Goal: Find specific page/section: Find specific page/section

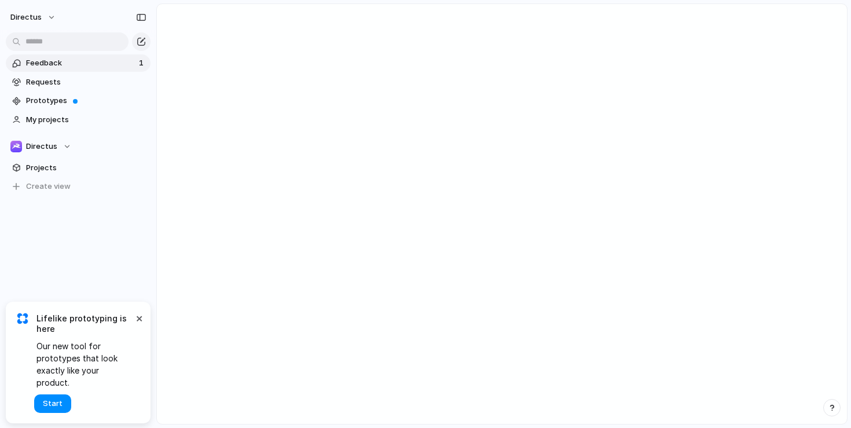
click at [93, 70] on link "Feedback 1" at bounding box center [78, 62] width 145 height 17
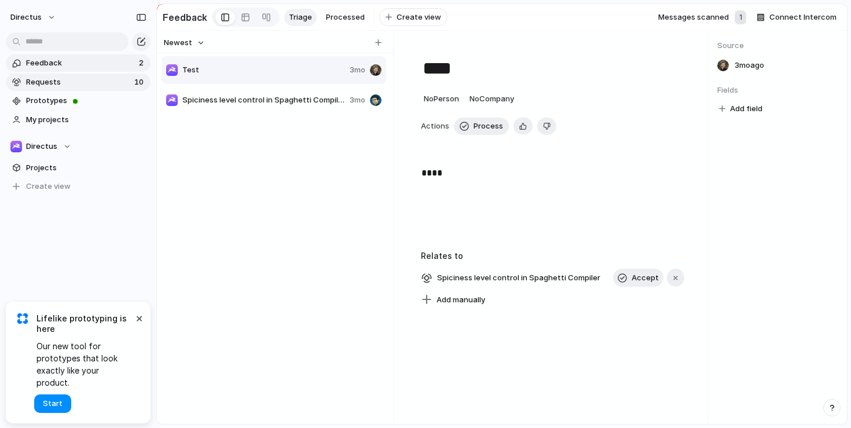
click at [87, 79] on span "Requests" at bounding box center [78, 82] width 105 height 12
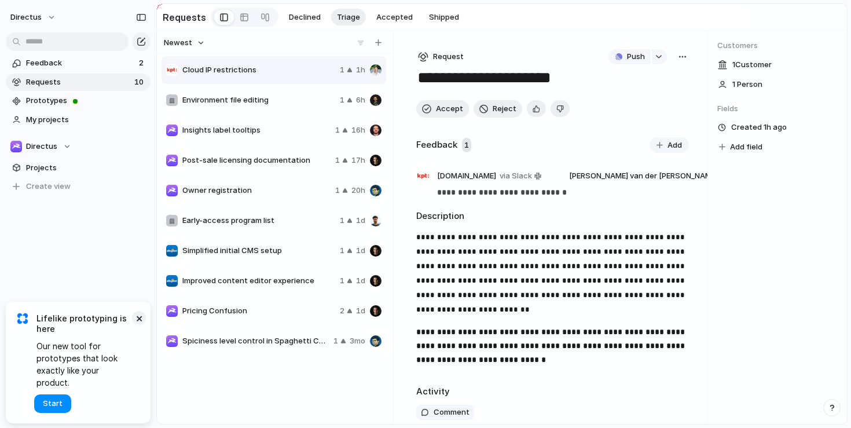
click at [140, 325] on button "×" at bounding box center [139, 318] width 14 height 14
